Goal: Use online tool/utility: Utilize a website feature to perform a specific function

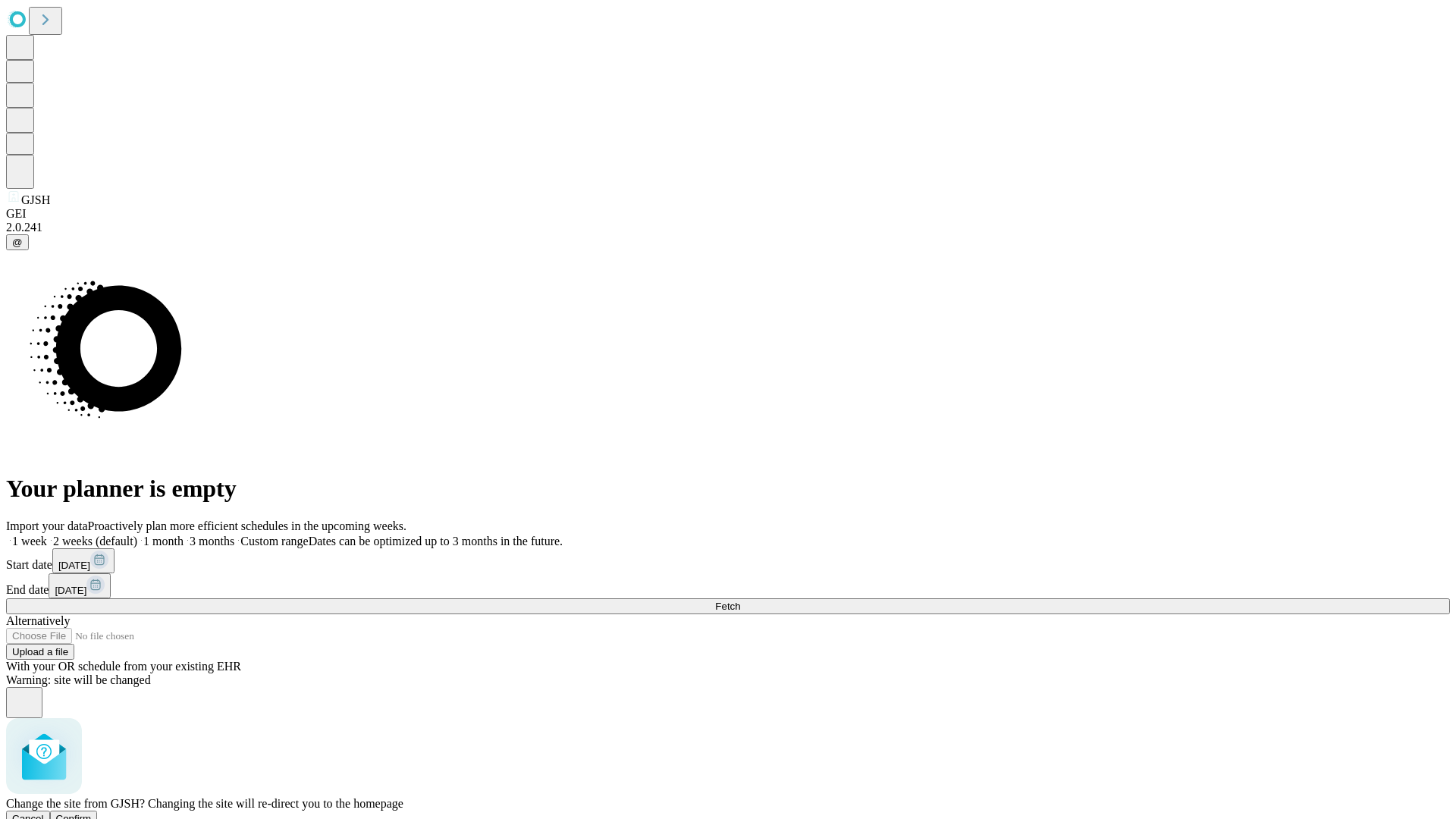
click at [92, 813] on span "Confirm" at bounding box center [74, 818] width 36 height 12
click at [137, 534] on label "2 weeks (default)" at bounding box center [92, 541] width 90 height 13
click at [740, 601] on span "Fetch" at bounding box center [728, 606] width 25 height 12
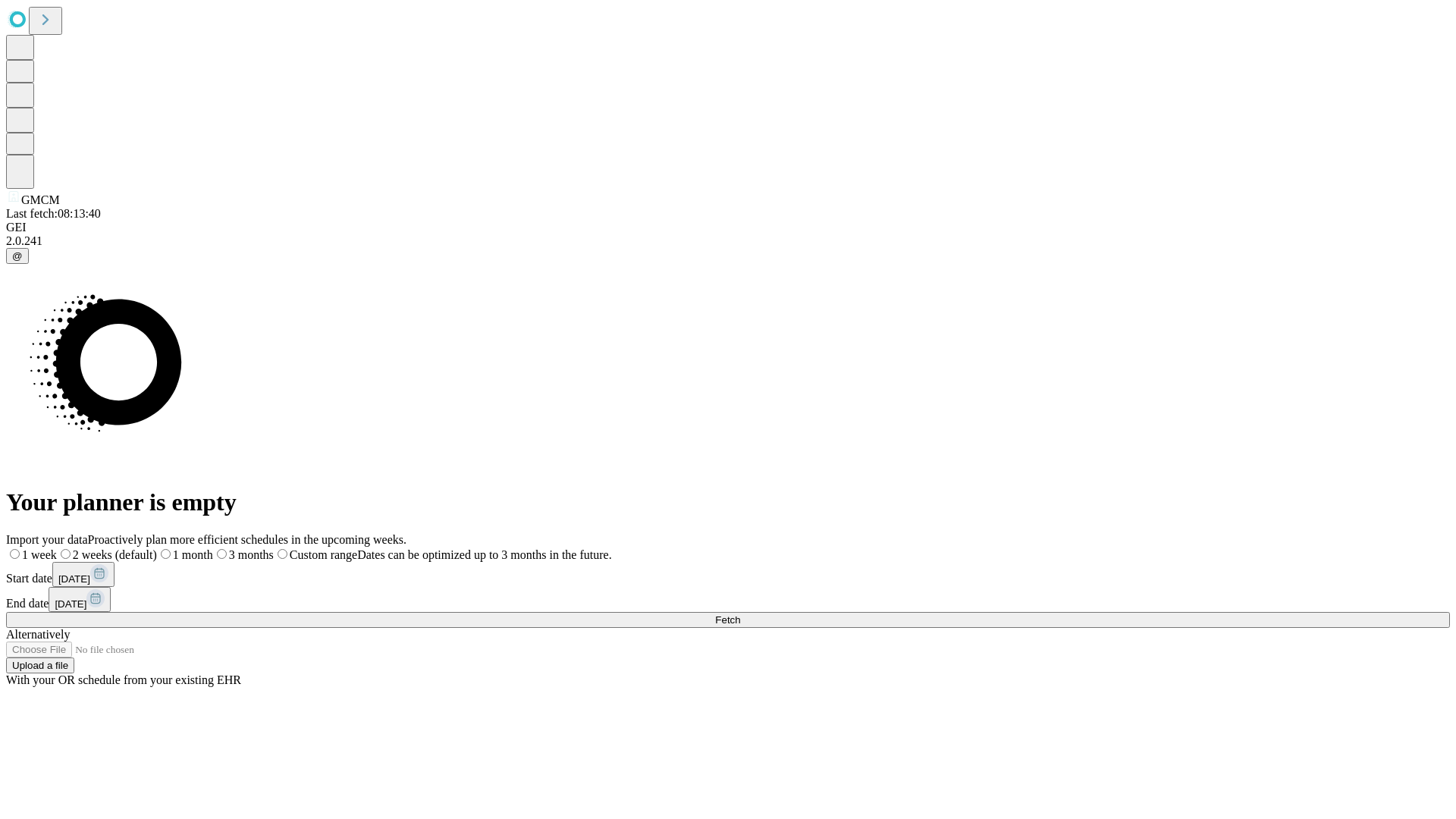
click at [740, 614] on span "Fetch" at bounding box center [728, 620] width 25 height 12
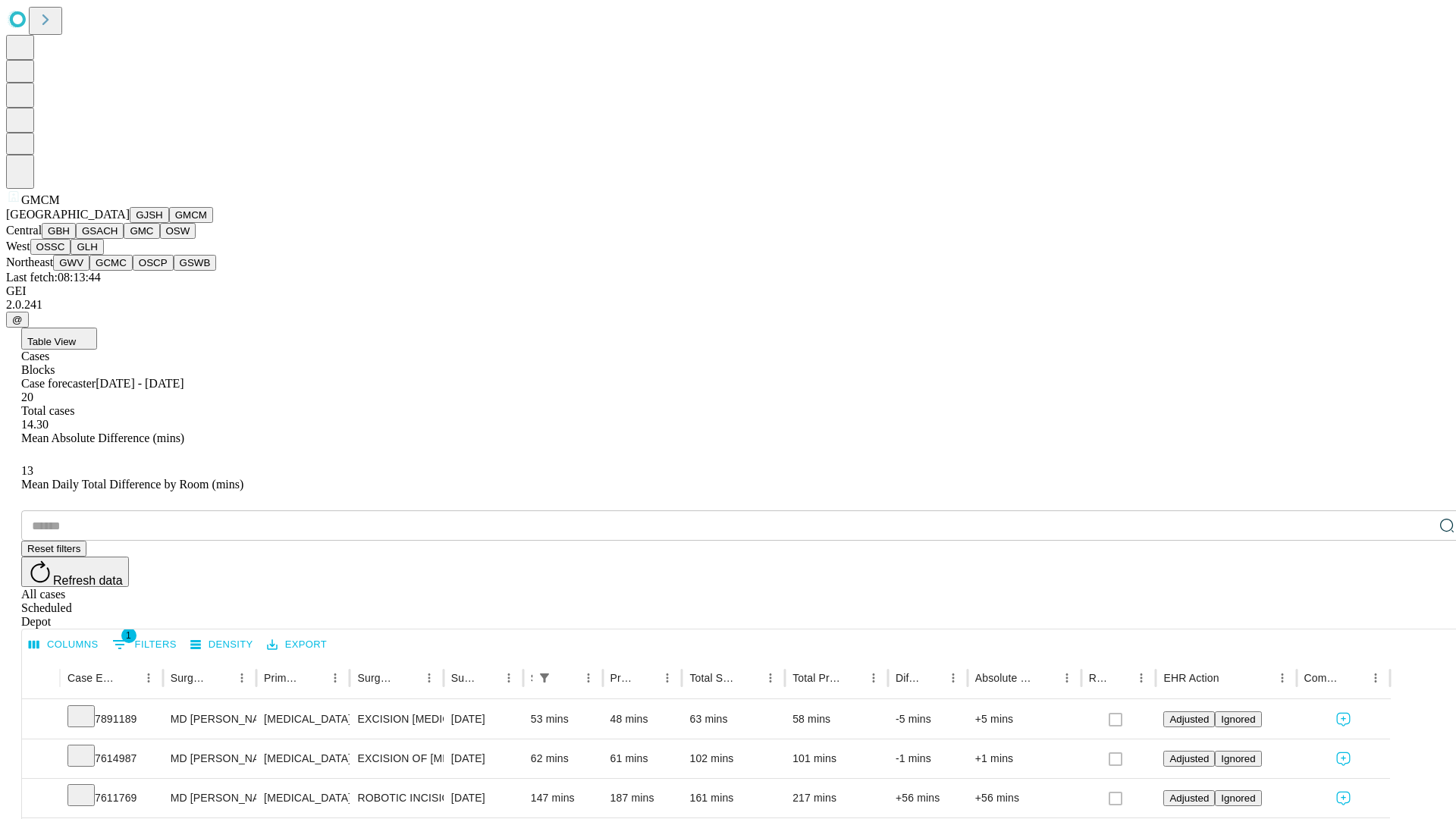
click at [76, 239] on button "GBH" at bounding box center [59, 231] width 34 height 16
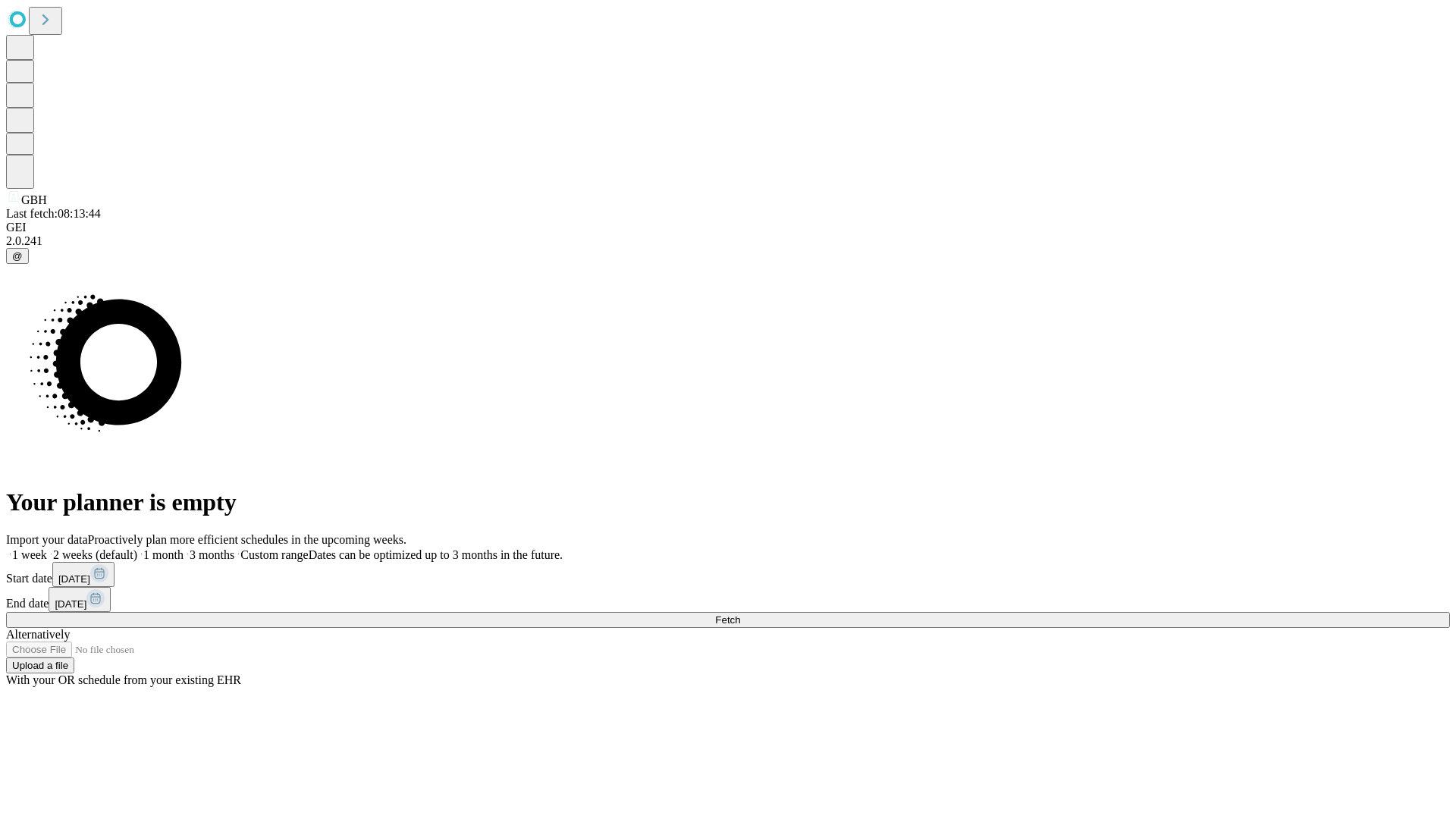
click at [137, 548] on label "2 weeks (default)" at bounding box center [92, 555] width 90 height 13
click at [740, 614] on span "Fetch" at bounding box center [728, 620] width 25 height 12
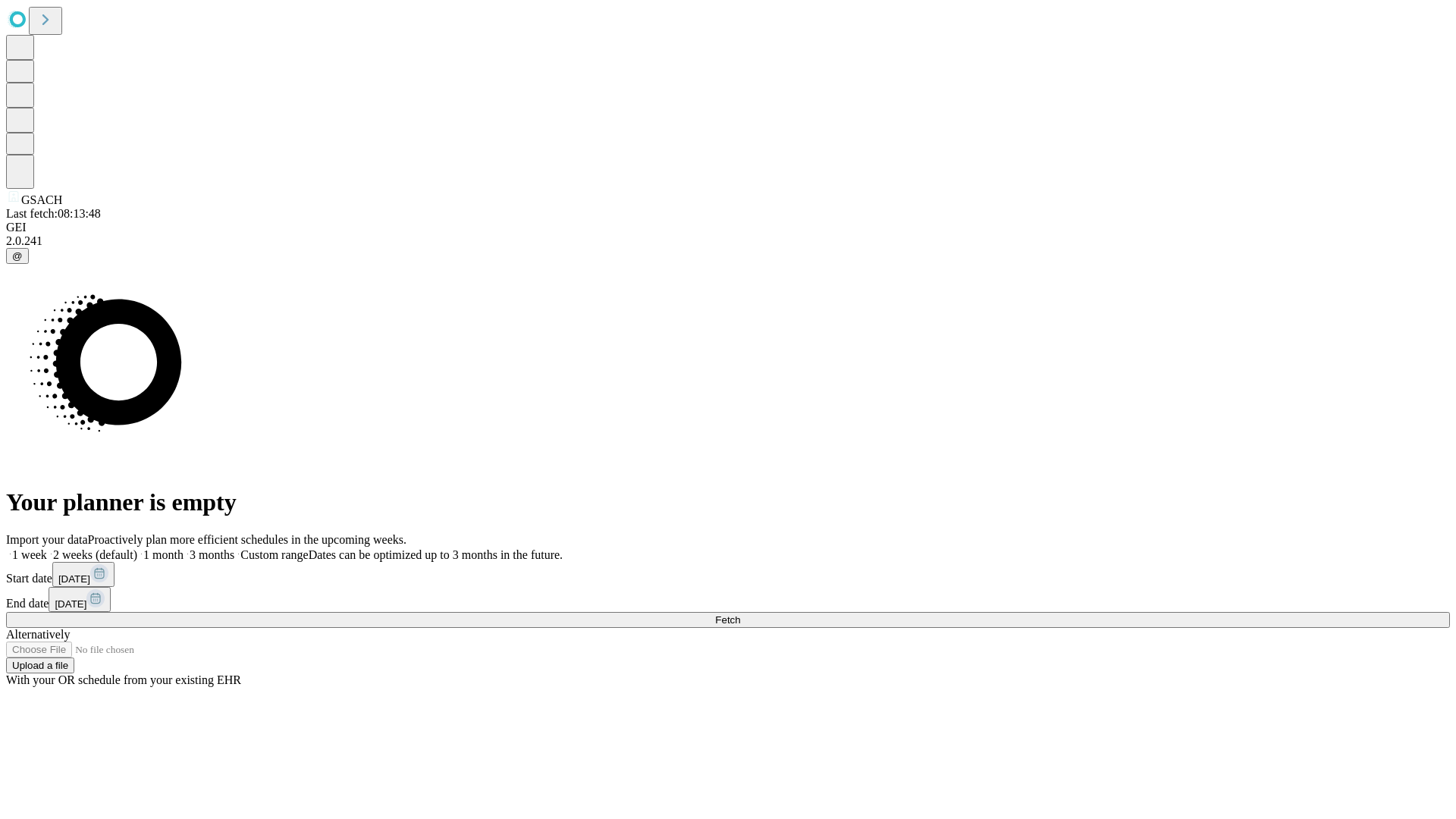
click at [137, 548] on label "2 weeks (default)" at bounding box center [92, 555] width 90 height 13
click at [740, 614] on span "Fetch" at bounding box center [728, 620] width 25 height 12
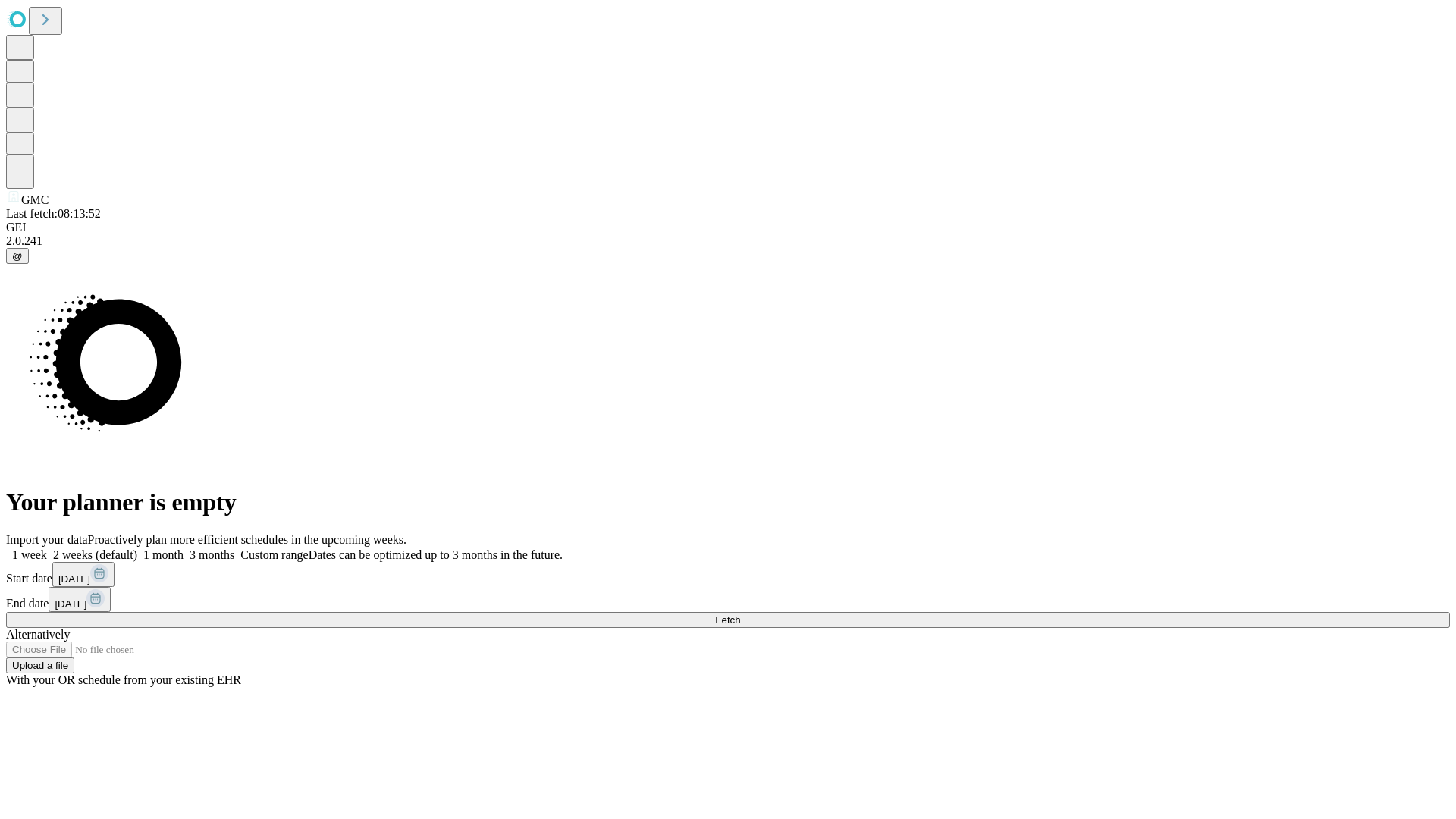
click at [137, 548] on label "2 weeks (default)" at bounding box center [92, 555] width 90 height 13
click at [740, 614] on span "Fetch" at bounding box center [728, 620] width 25 height 12
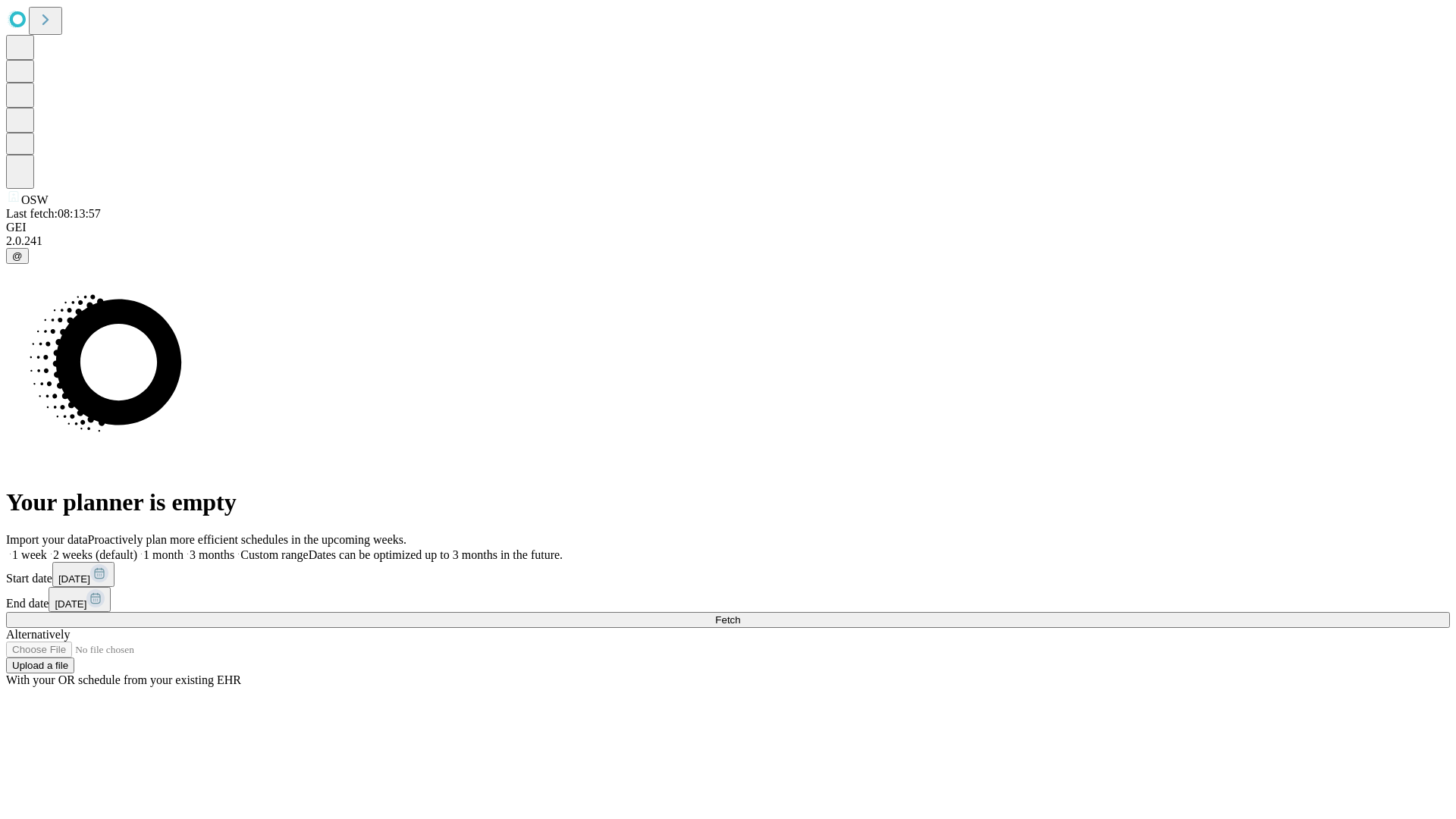
click at [137, 548] on label "2 weeks (default)" at bounding box center [92, 555] width 90 height 13
click at [740, 614] on span "Fetch" at bounding box center [728, 620] width 25 height 12
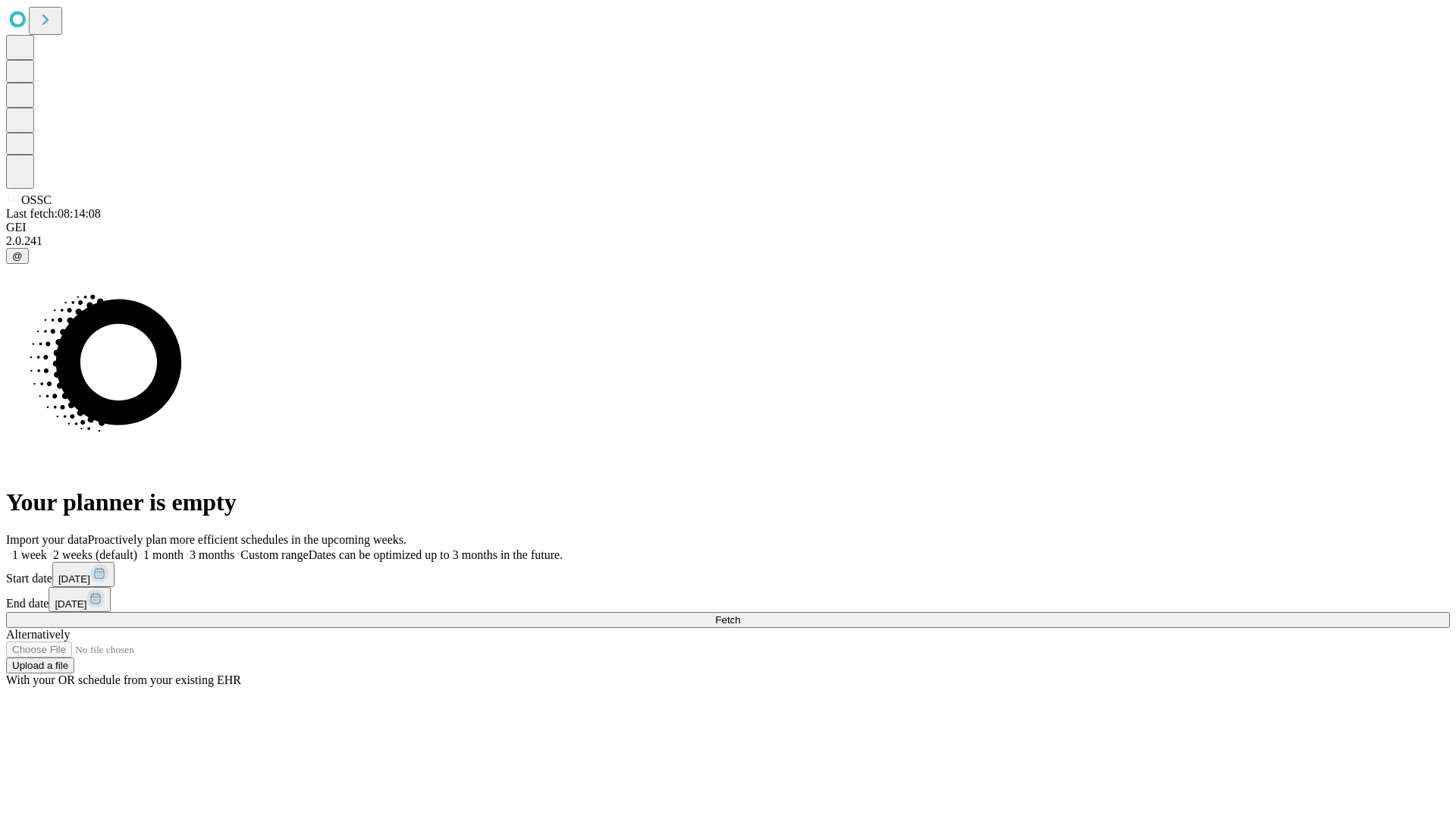
click at [137, 548] on label "2 weeks (default)" at bounding box center [92, 555] width 90 height 13
click at [740, 614] on span "Fetch" at bounding box center [728, 620] width 25 height 12
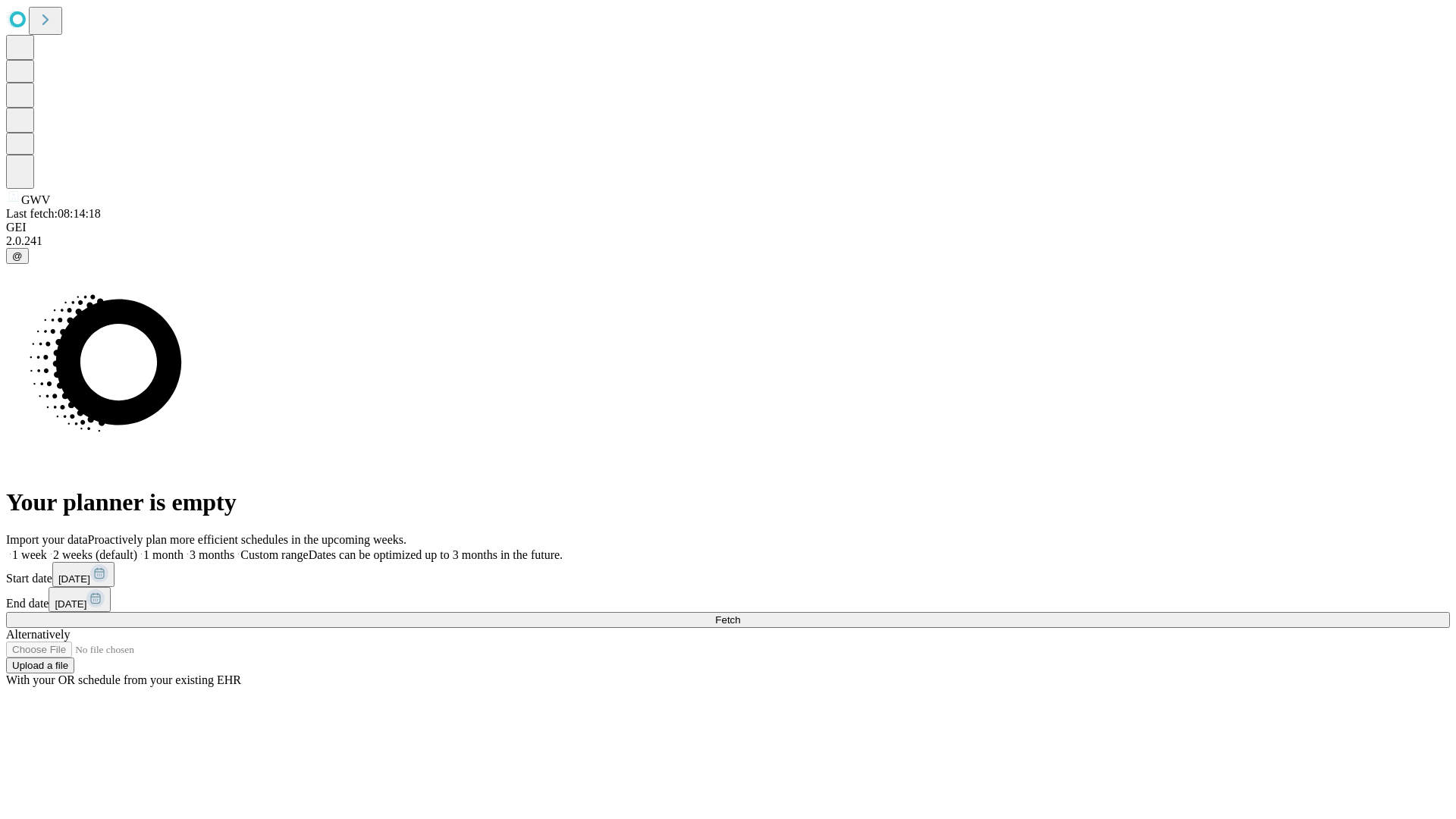
click at [137, 548] on label "2 weeks (default)" at bounding box center [92, 555] width 90 height 13
click at [740, 614] on span "Fetch" at bounding box center [728, 620] width 25 height 12
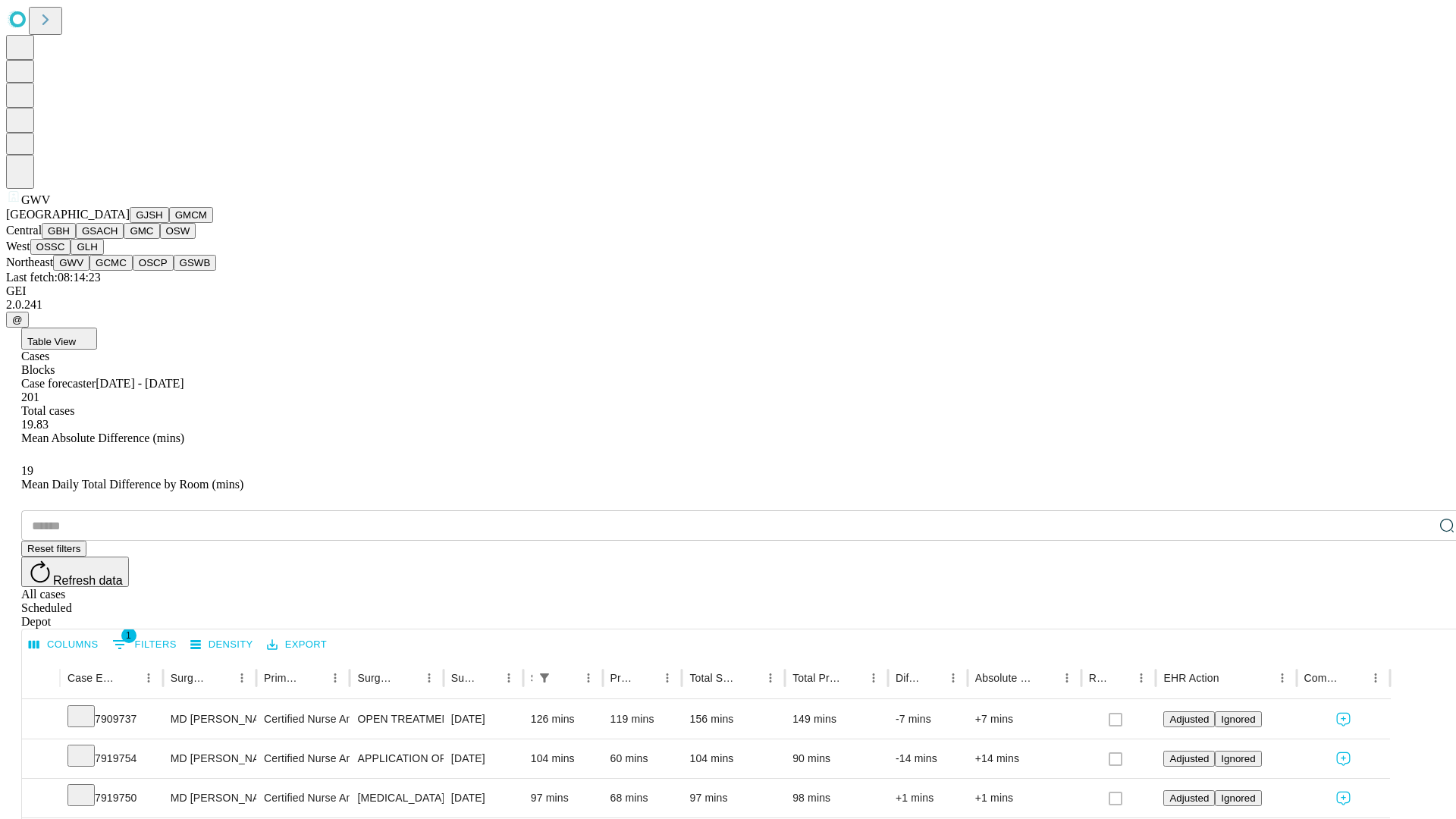
click at [117, 271] on button "GCMC" at bounding box center [110, 263] width 43 height 16
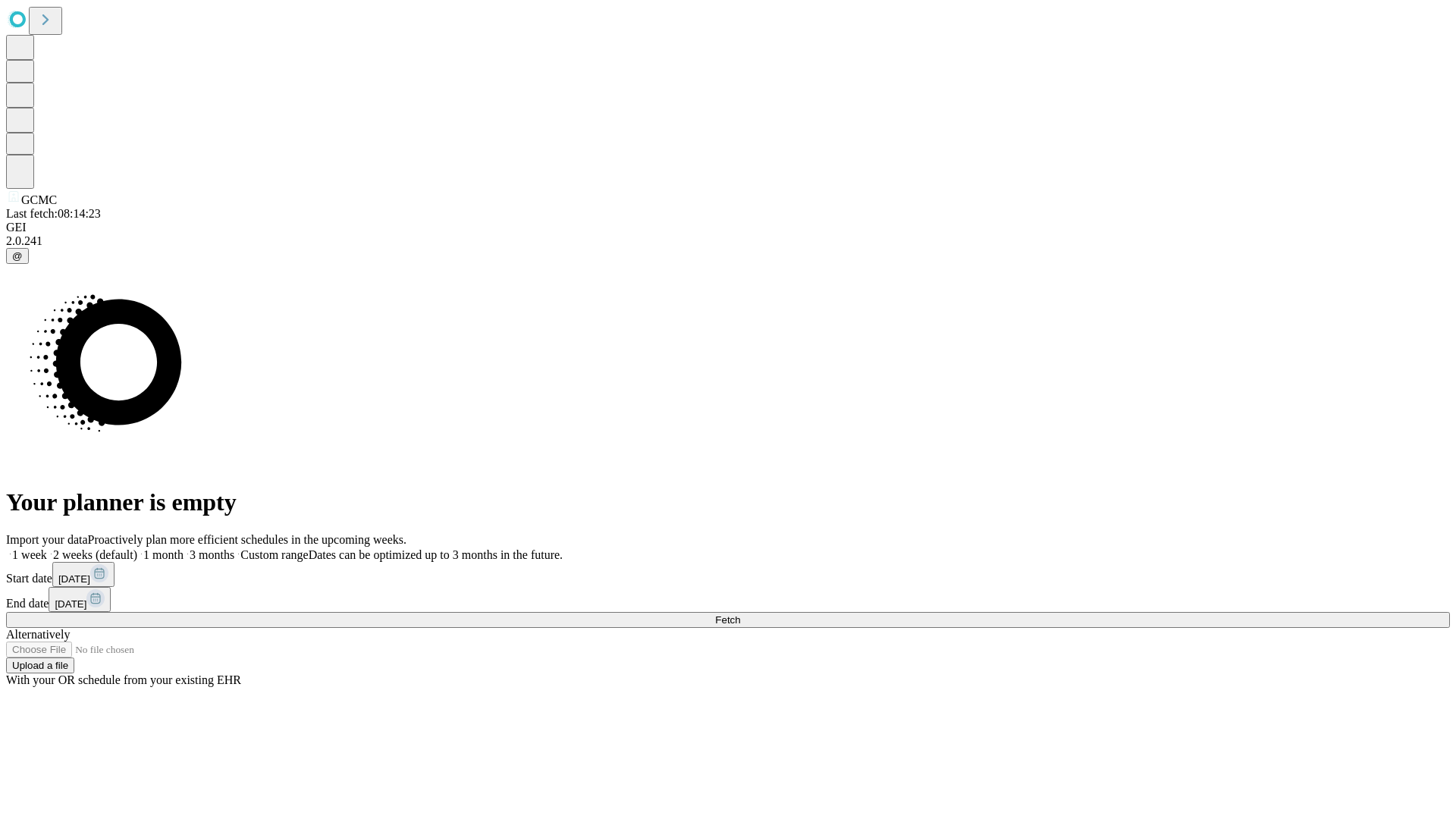
click at [137, 548] on label "2 weeks (default)" at bounding box center [92, 555] width 90 height 13
click at [740, 614] on span "Fetch" at bounding box center [728, 620] width 25 height 12
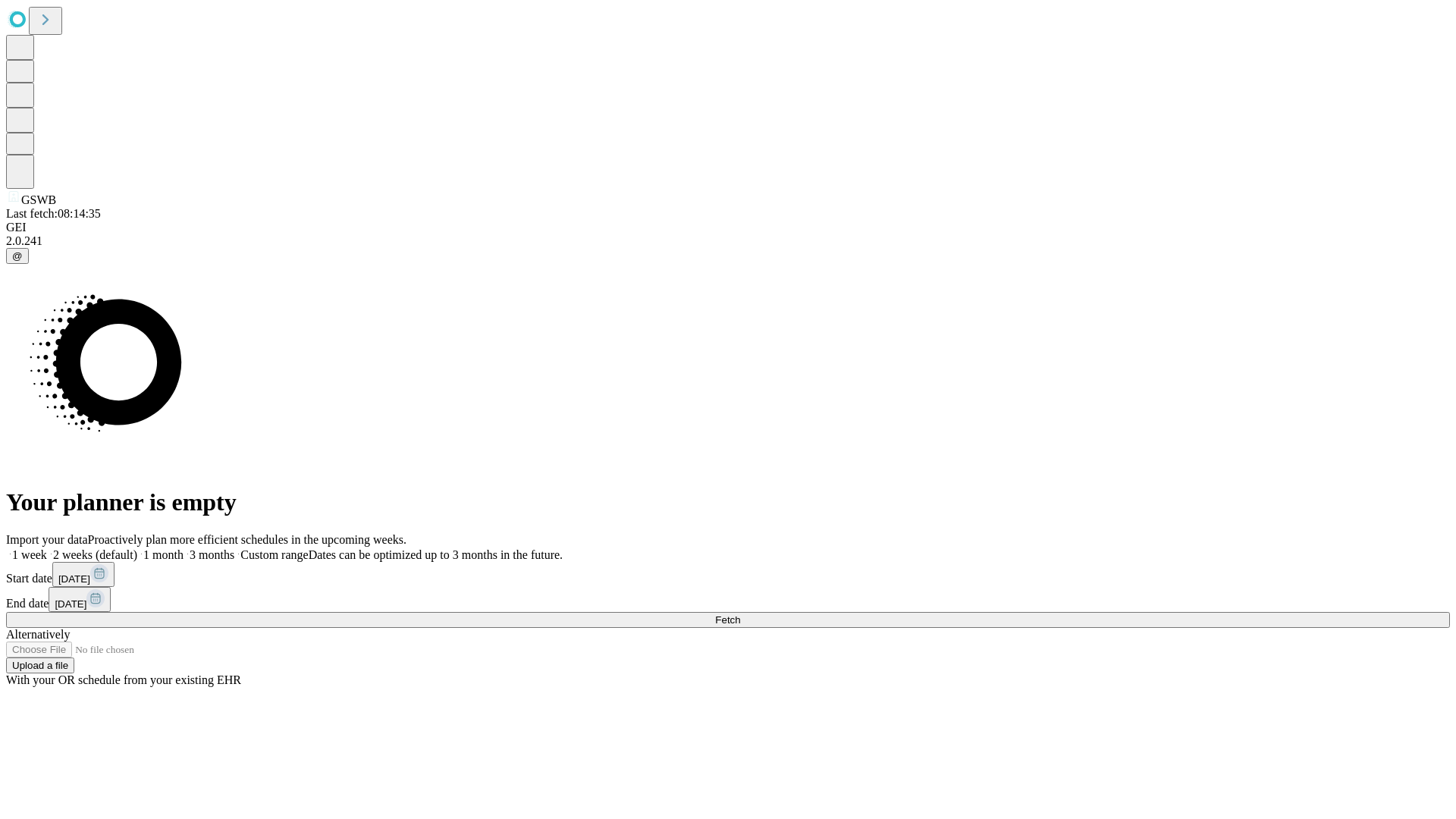
click at [740, 614] on span "Fetch" at bounding box center [728, 620] width 25 height 12
